Goal: Find specific page/section: Find specific page/section

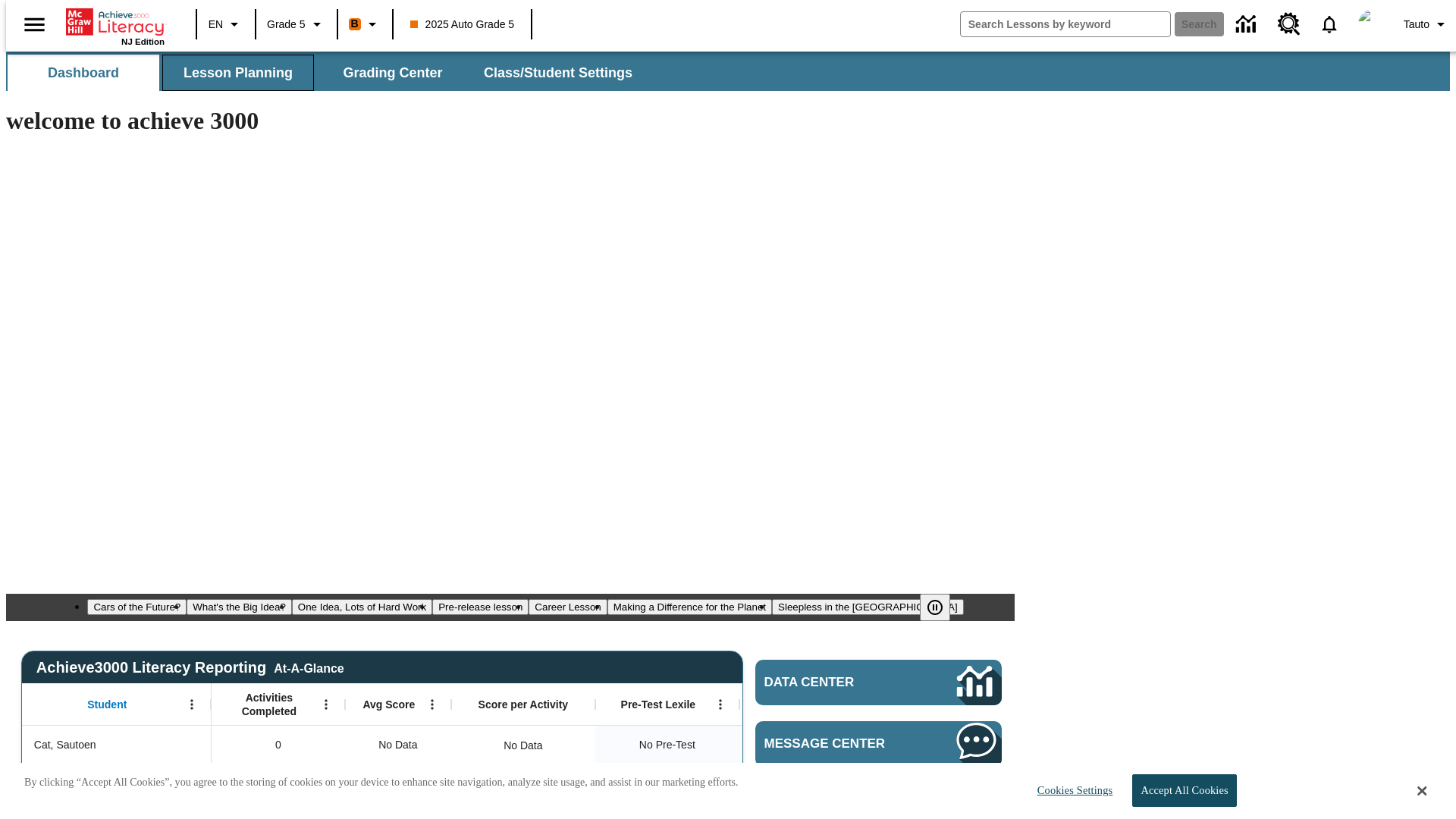
click at [232, 73] on span "Lesson Planning" at bounding box center [238, 73] width 109 height 18
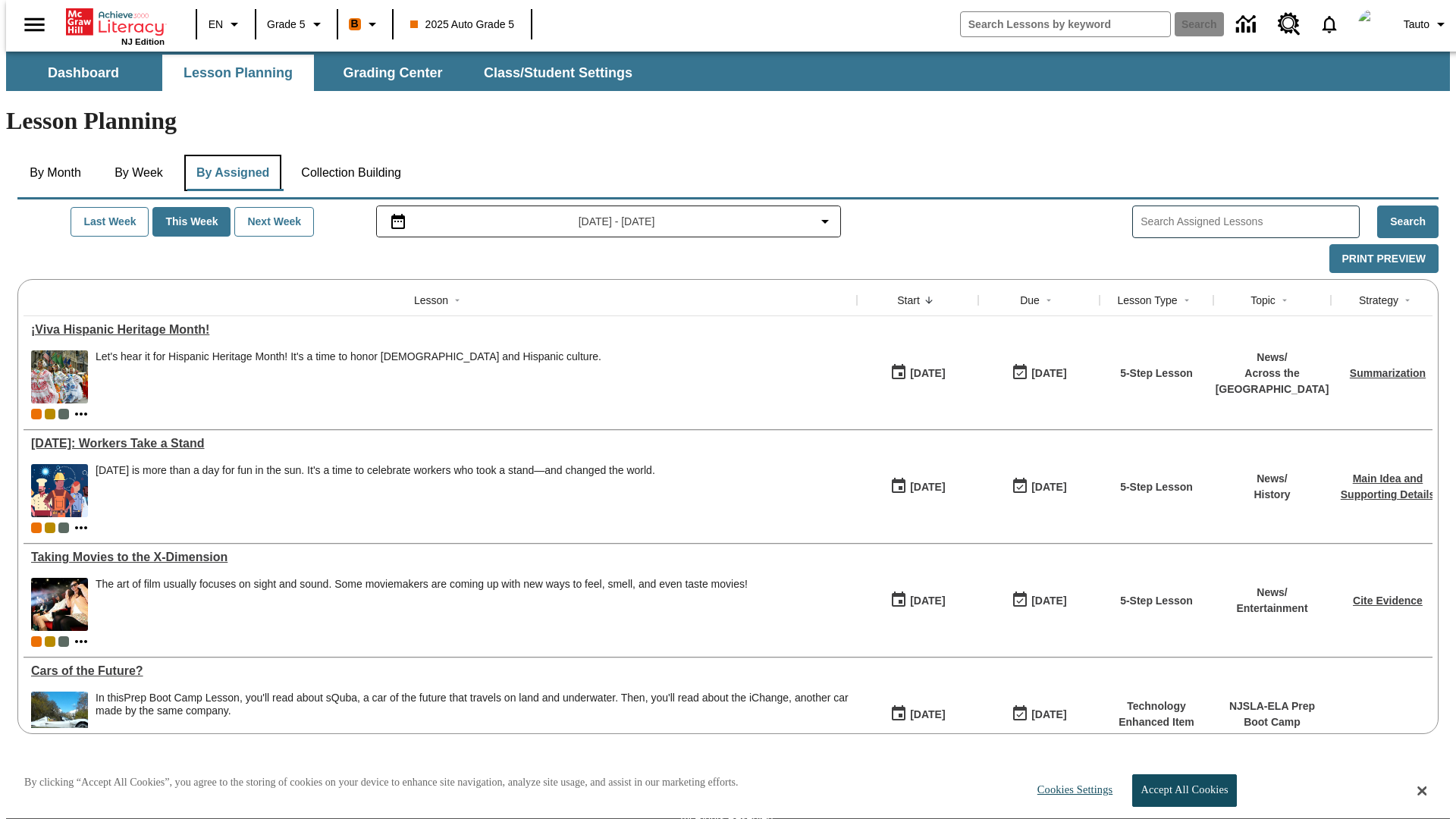
click at [229, 155] on button "By Assigned" at bounding box center [233, 172] width 97 height 36
type input "CVC Short Vowels Lesson 2"
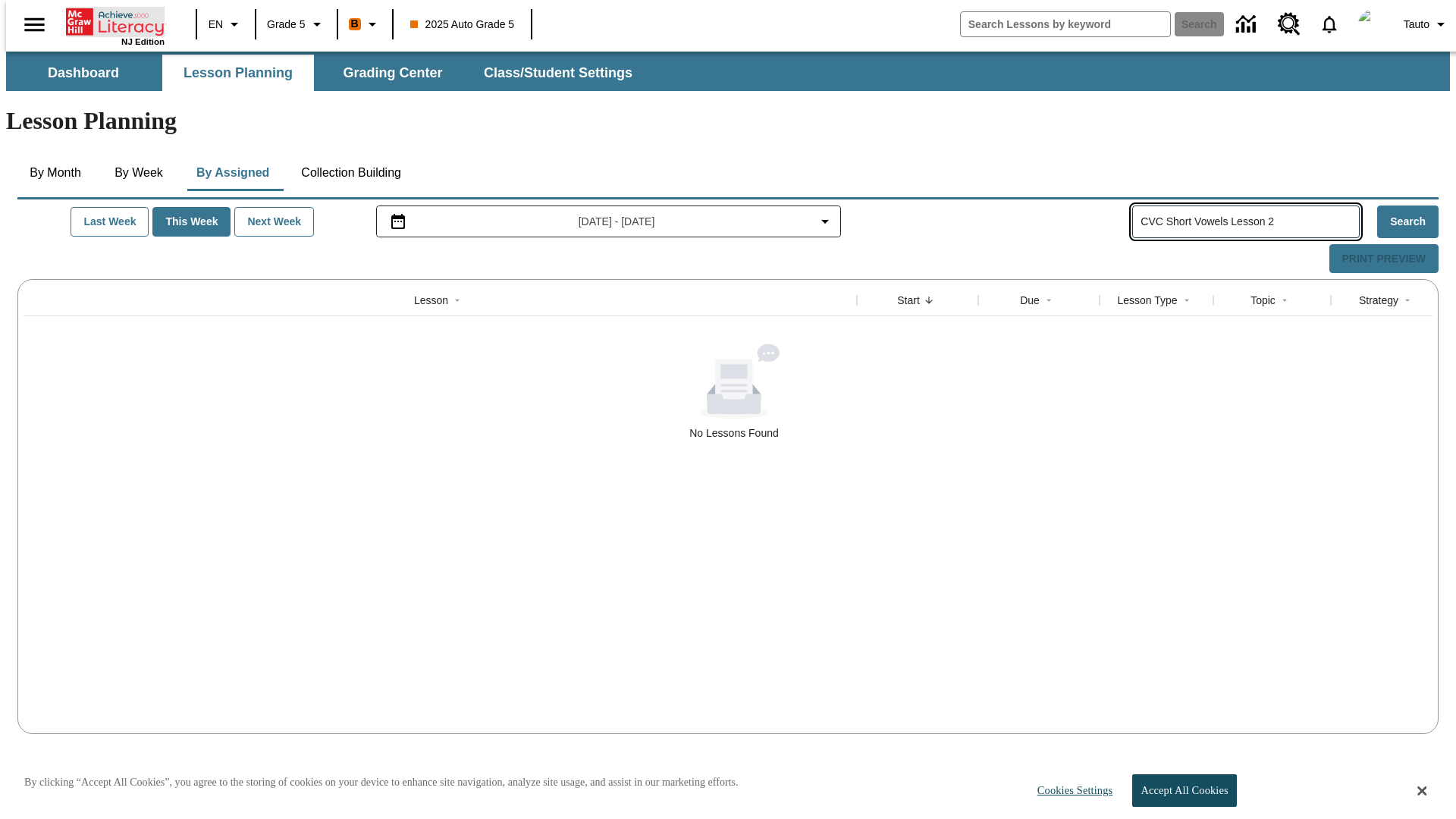
click at [109, 21] on icon "Home" at bounding box center [116, 22] width 101 height 30
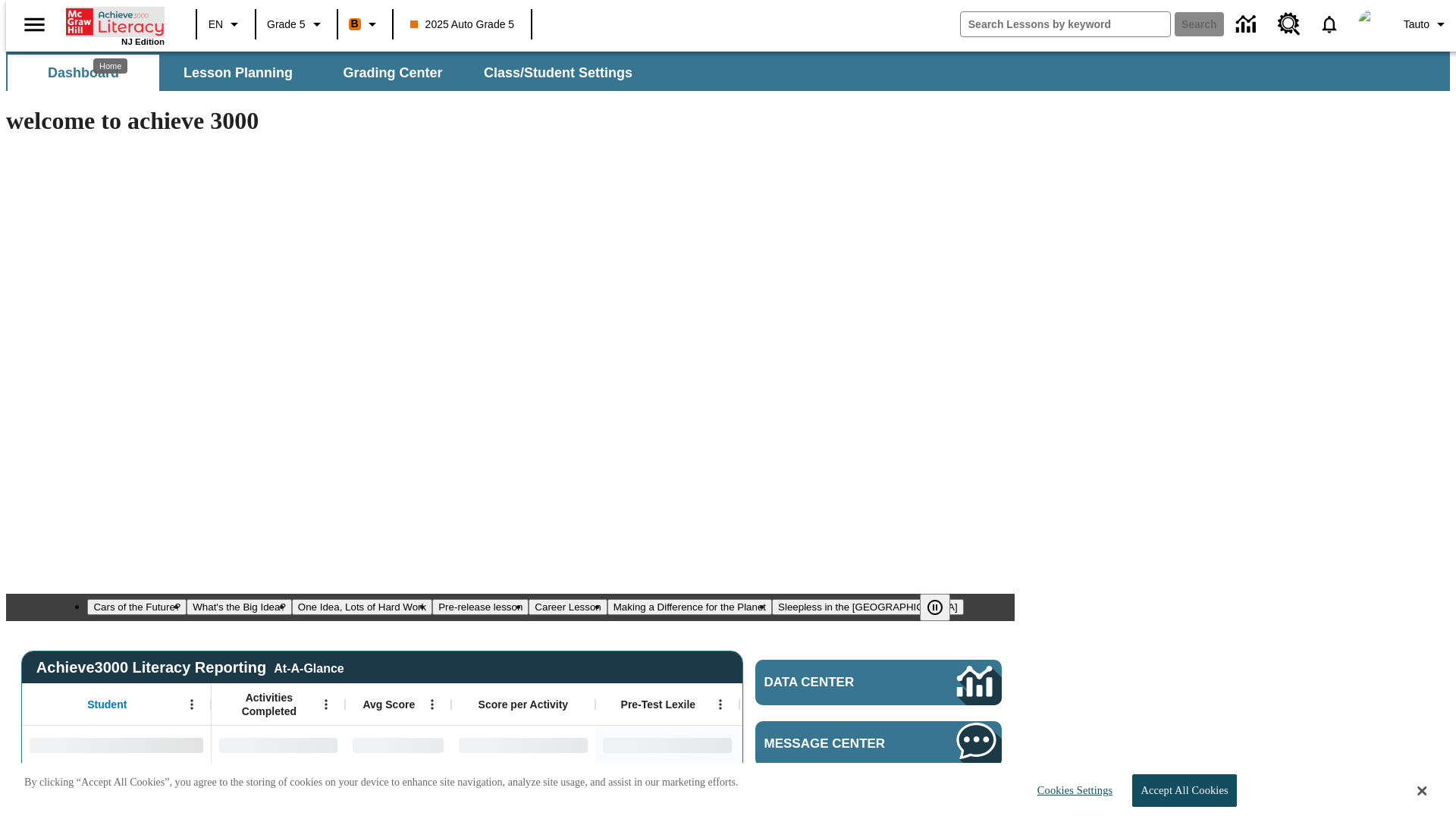
type input "-1"
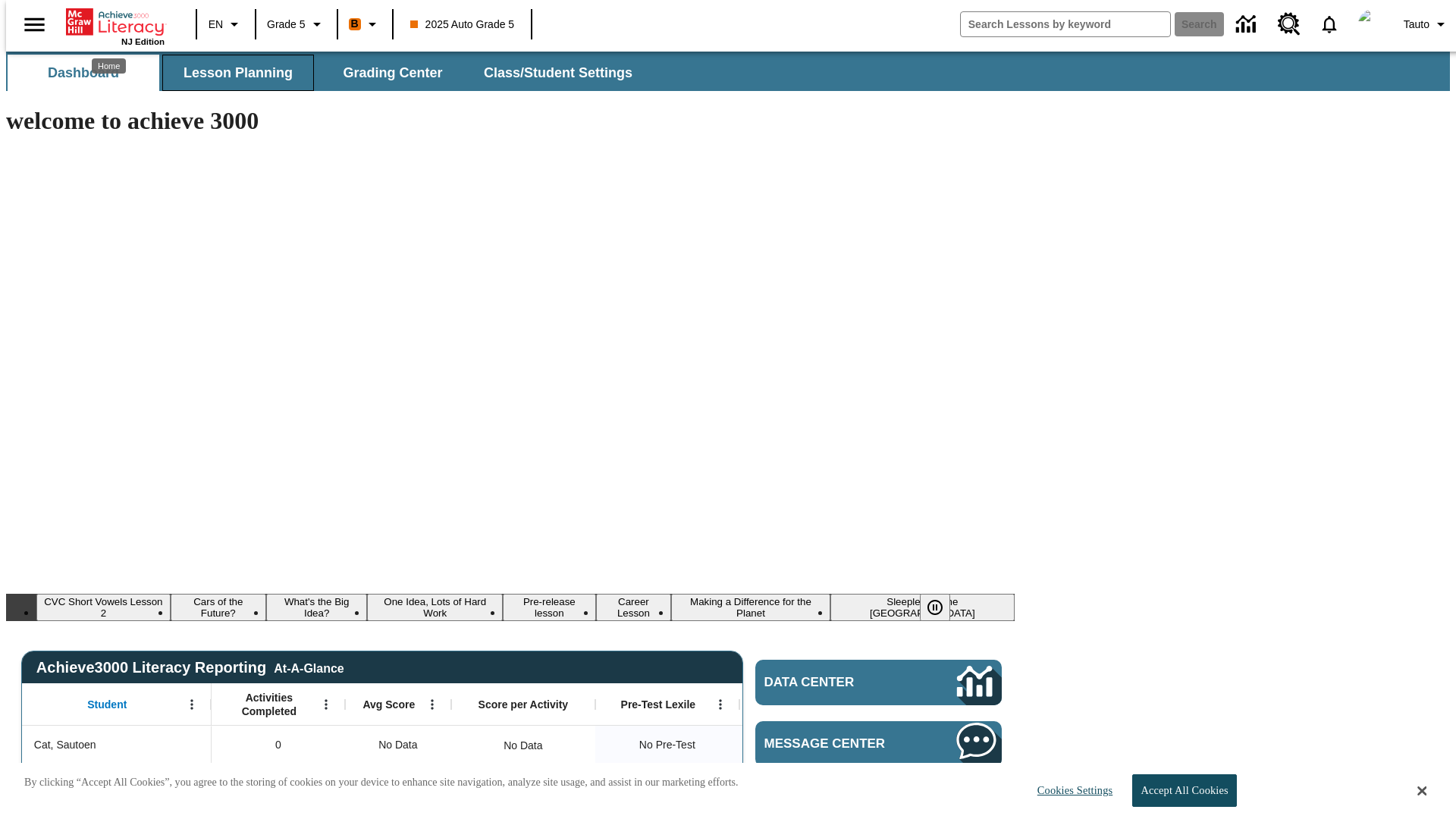
click at [232, 73] on span "Lesson Planning" at bounding box center [238, 73] width 109 height 18
